Goal: Task Accomplishment & Management: Use online tool/utility

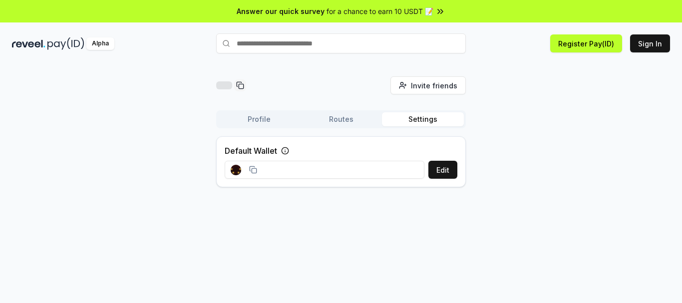
click at [356, 49] on input "text" at bounding box center [341, 43] width 250 height 20
type input "********"
click at [252, 61] on div "53104467" at bounding box center [237, 63] width 33 height 10
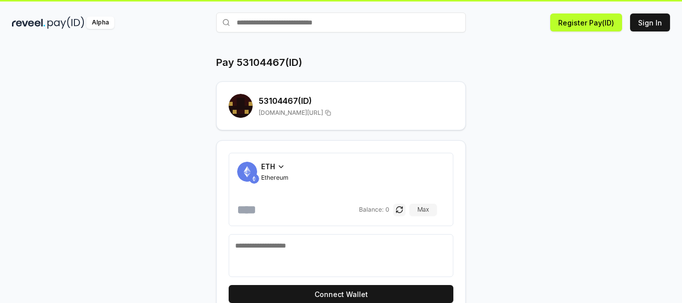
scroll to position [41, 0]
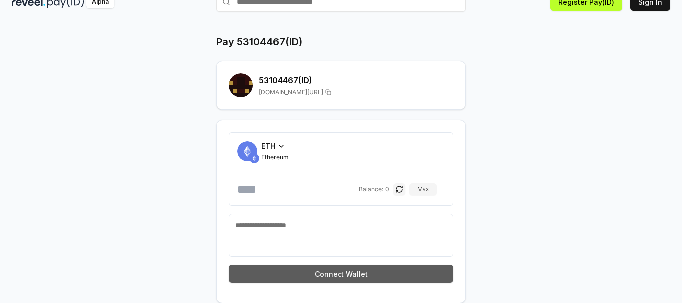
click at [332, 274] on button "Connect Wallet" at bounding box center [341, 274] width 225 height 18
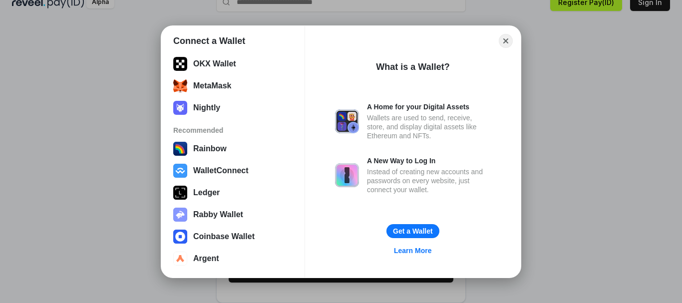
scroll to position [56, 0]
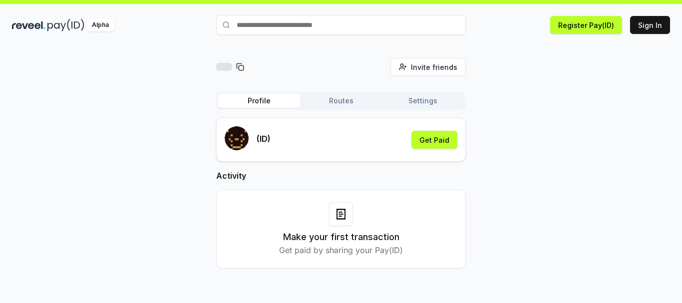
scroll to position [28, 0]
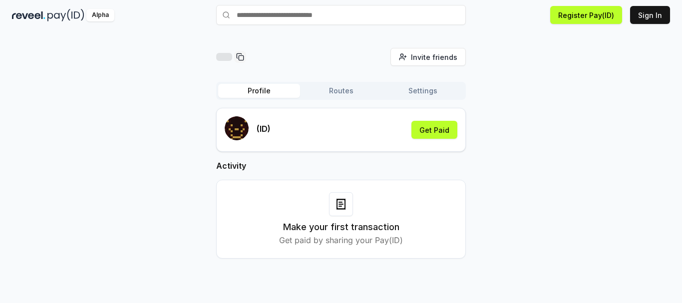
click at [338, 90] on button "Routes" at bounding box center [341, 91] width 82 height 14
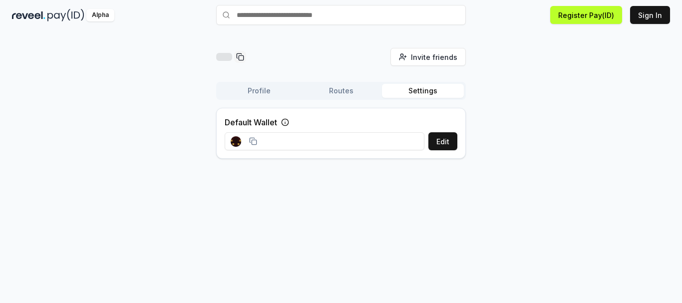
click at [426, 91] on button "Settings" at bounding box center [423, 91] width 82 height 14
click at [356, 95] on button "Routes" at bounding box center [341, 91] width 82 height 14
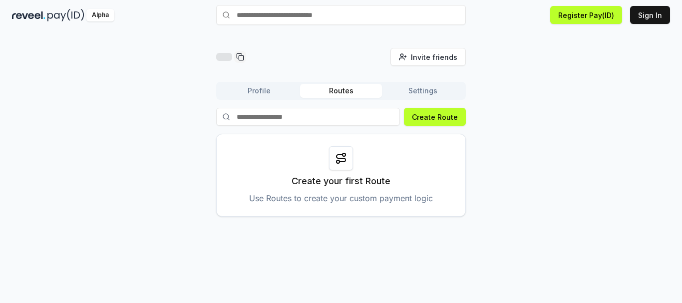
click at [253, 96] on button "Profile" at bounding box center [259, 91] width 82 height 14
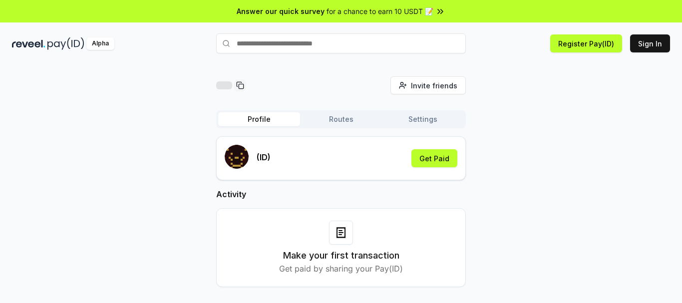
click at [414, 11] on span "for a chance to earn 10 USDT 📝" at bounding box center [379, 11] width 107 height 10
click at [350, 119] on button "Routes" at bounding box center [341, 119] width 82 height 14
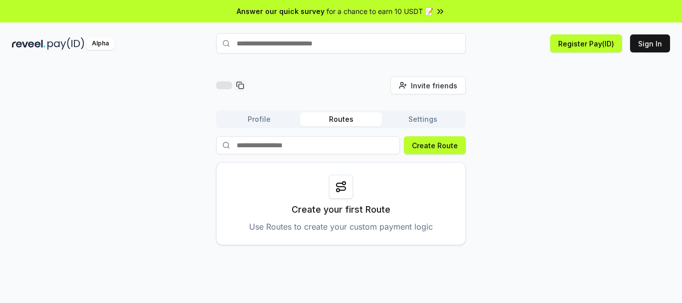
click at [324, 147] on input at bounding box center [308, 145] width 184 height 18
click at [450, 145] on button "Create Route" at bounding box center [435, 145] width 62 height 18
